Goal: Information Seeking & Learning: Learn about a topic

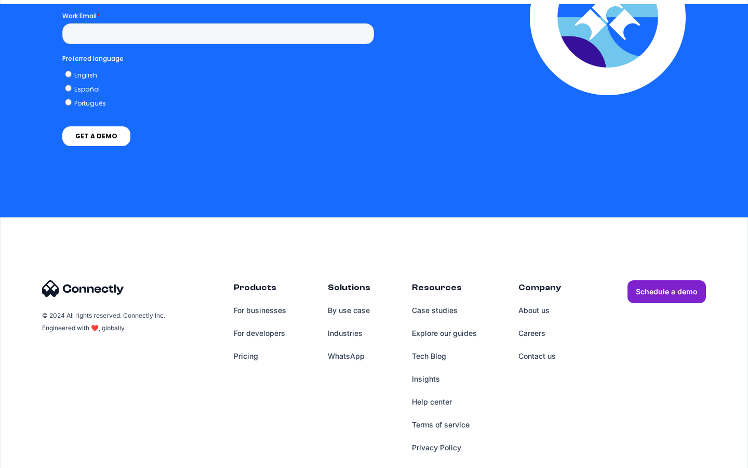
scroll to position [2284, 0]
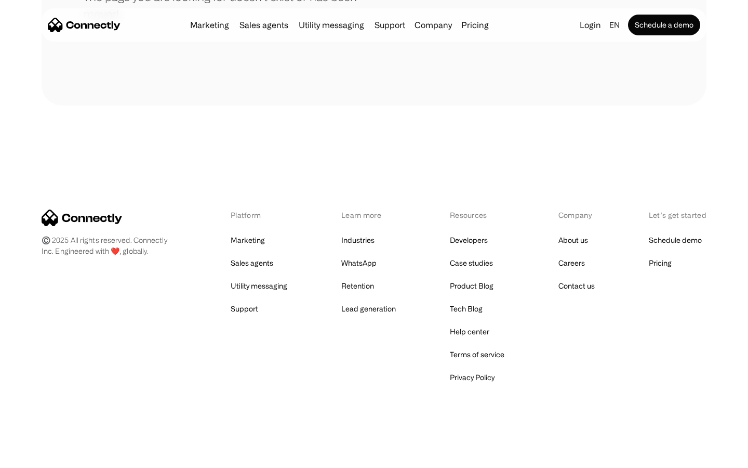
scroll to position [190, 0]
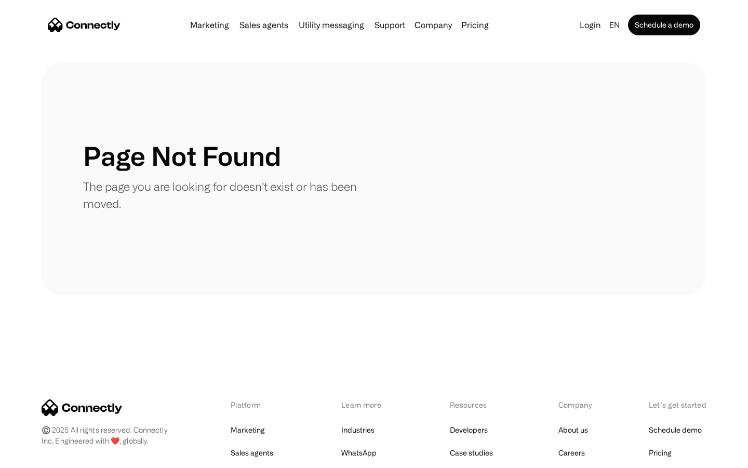
scroll to position [190, 0]
